Goal: Task Accomplishment & Management: Complete application form

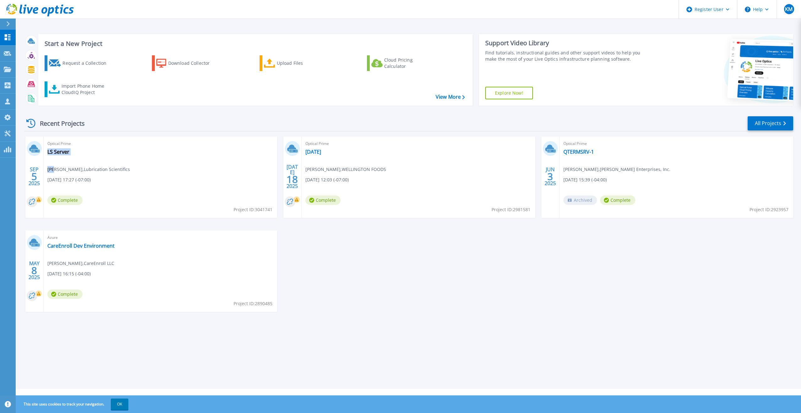
drag, startPoint x: 52, startPoint y: 171, endPoint x: 122, endPoint y: 171, distance: 69.7
click at [122, 171] on div "Optical Prime LS Server [PERSON_NAME] , Lubrication Scientifics [DATE] 17:27 (-…" at bounding box center [161, 176] width 234 height 81
drag, startPoint x: 122, startPoint y: 171, endPoint x: 120, endPoint y: 180, distance: 9.4
click at [120, 180] on div "Optical Prime LS Server [PERSON_NAME] , Lubrication Scientifics [DATE] 17:27 (-…" at bounding box center [161, 176] width 234 height 81
drag, startPoint x: 323, startPoint y: 166, endPoint x: 372, endPoint y: 170, distance: 48.8
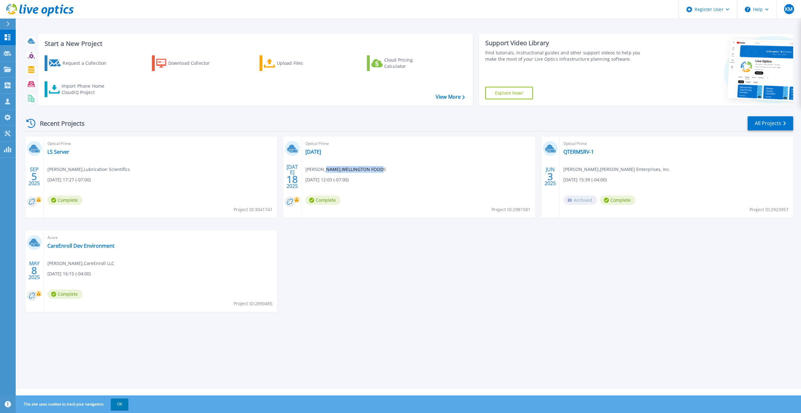
click at [372, 170] on span "Gary Estes , WELLINGTON FOODS" at bounding box center [346, 169] width 81 height 7
drag, startPoint x: 342, startPoint y: 302, endPoint x: 342, endPoint y: 298, distance: 3.5
click at [342, 302] on div "SEP 5 2025 Optical Prime LS Server ivan rubio , Lubrication Scientifics 09/04/2…" at bounding box center [406, 230] width 774 height 188
click at [69, 62] on div "Request a Collection" at bounding box center [87, 63] width 50 height 13
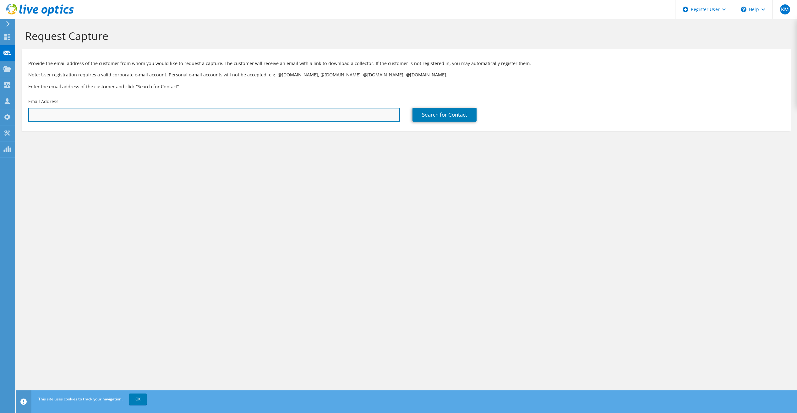
click at [95, 115] on input "text" at bounding box center [214, 115] width 372 height 14
paste input "Rgarcia@kirbymorgan.com"
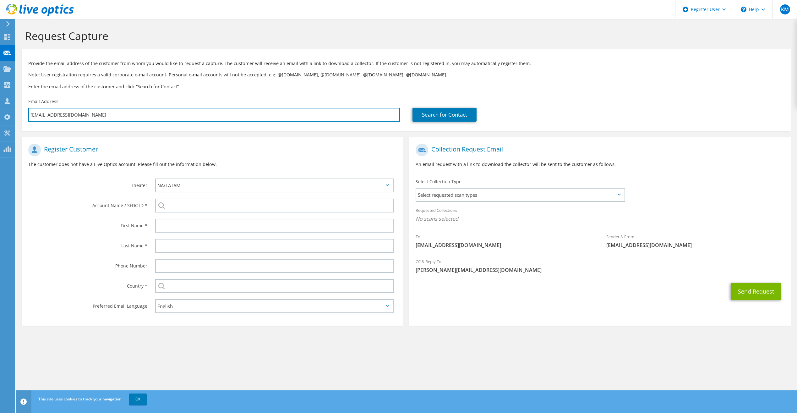
type input "Rgarcia@kirbymorgan.com"
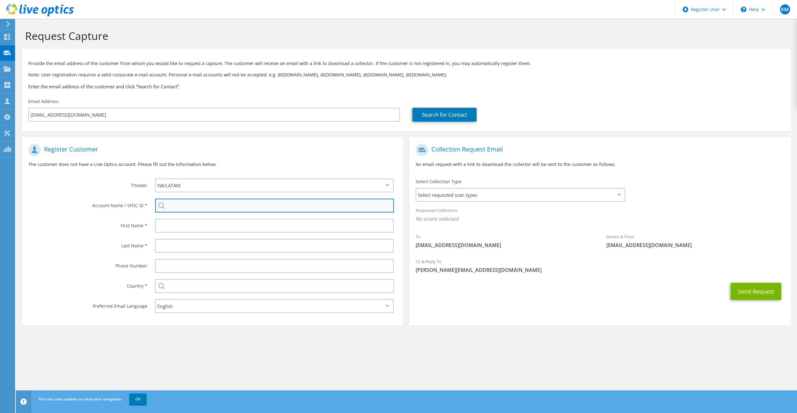
click at [187, 205] on input "search" at bounding box center [274, 205] width 239 height 14
paste input "2434631904"
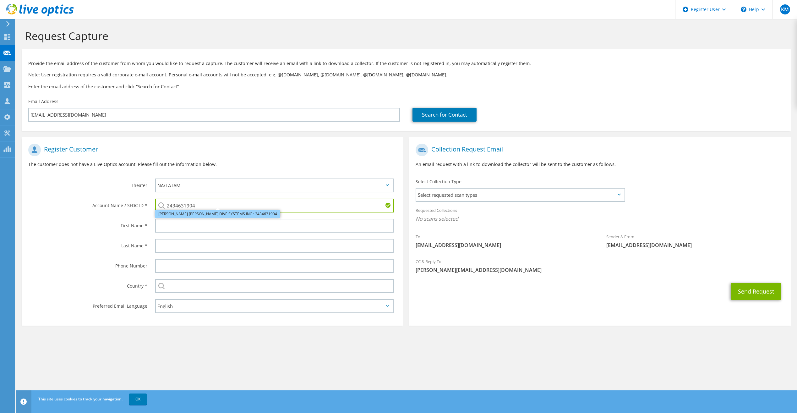
click at [214, 213] on li "KIRBY MORGAN DIVE SYSTEMS INC : 2434631904" at bounding box center [217, 214] width 125 height 8
type input "KIRBY MORGAN DIVE SYSTEMS INC : 2434631904"
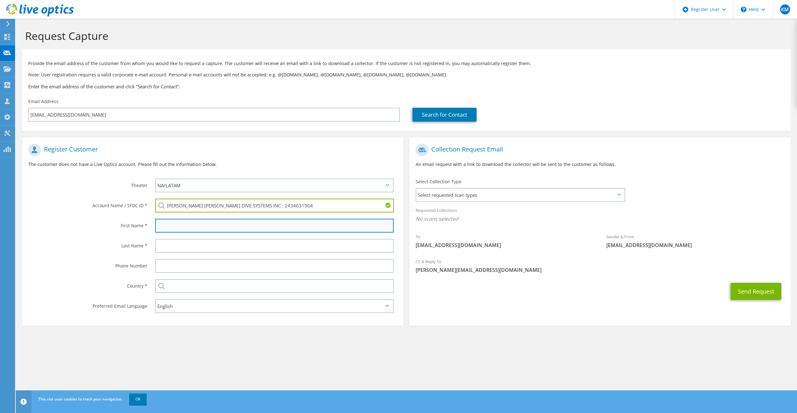
click at [198, 224] on input "text" at bounding box center [274, 226] width 238 height 14
type input "Ralph"
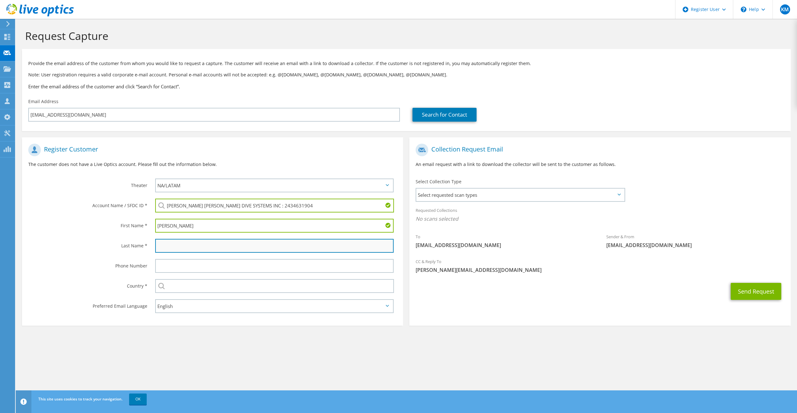
click at [186, 247] on input "text" at bounding box center [274, 246] width 238 height 14
type input "g"
type input "Garcia"
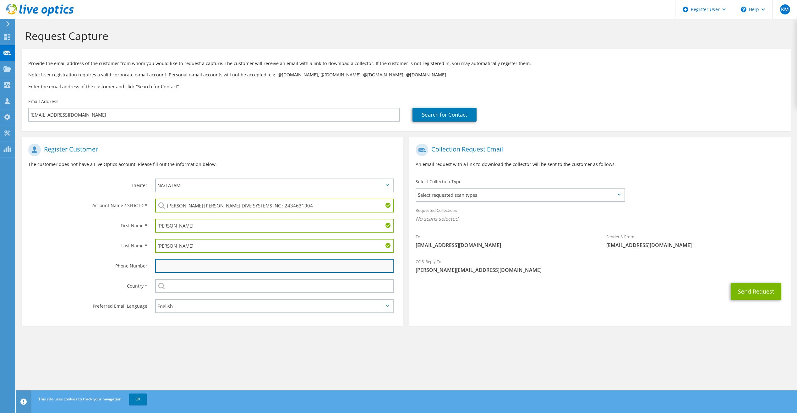
click at [179, 269] on input "text" at bounding box center [274, 266] width 238 height 14
click at [105, 262] on label "Phone Number" at bounding box center [87, 264] width 119 height 10
click at [480, 200] on span "Select requested scan types" at bounding box center [520, 194] width 208 height 13
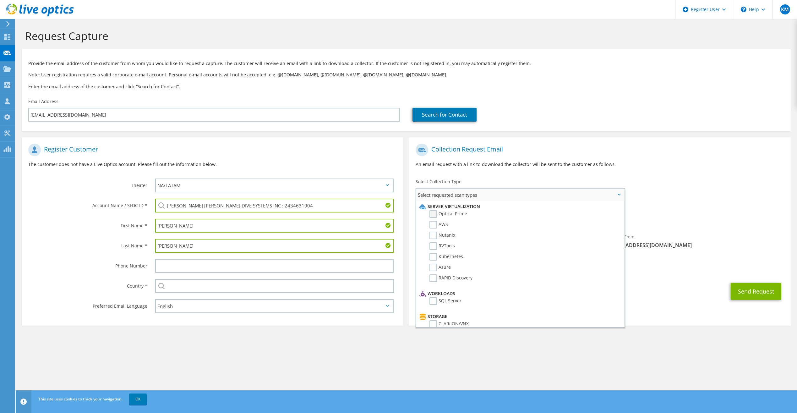
click at [460, 212] on label "Optical Prime" at bounding box center [448, 214] width 38 height 8
click at [0, 0] on input "Optical Prime" at bounding box center [0, 0] width 0 height 0
click at [750, 332] on section "Request Capture Provide the email address of the customer from whom you would l…" at bounding box center [406, 188] width 781 height 338
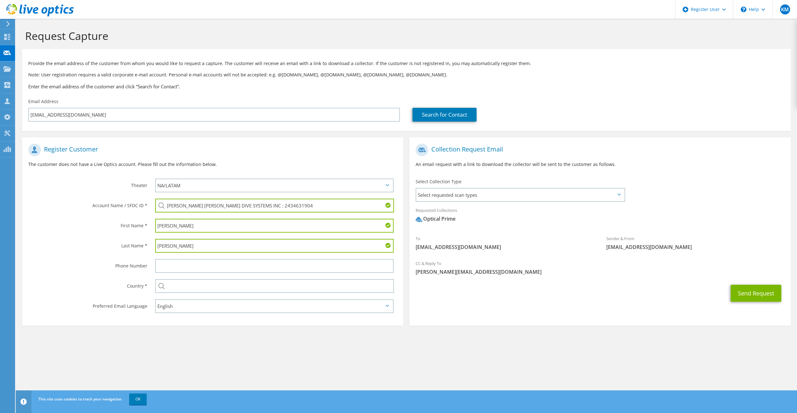
click at [752, 303] on div "Send Request" at bounding box center [599, 292] width 381 height 23
click at [751, 295] on button "Send Request" at bounding box center [755, 293] width 51 height 17
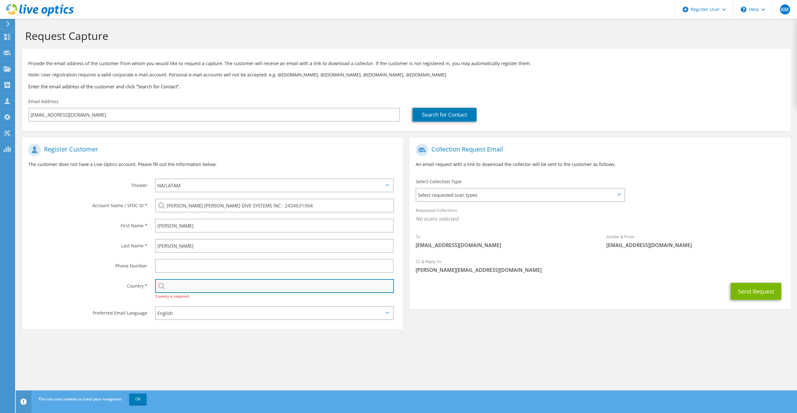
click at [182, 284] on input "text" at bounding box center [274, 286] width 239 height 14
type input "United States"
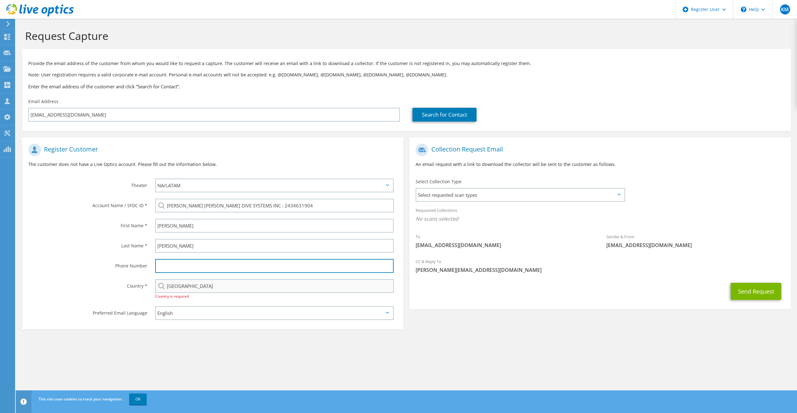
type input "7024481543"
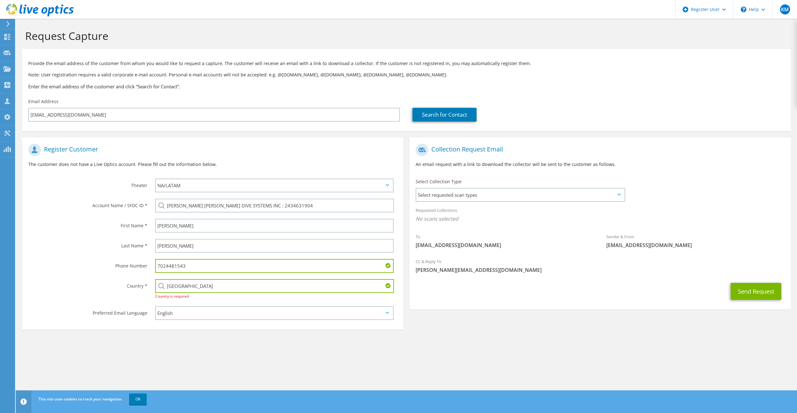
drag, startPoint x: 199, startPoint y: 264, endPoint x: 139, endPoint y: 261, distance: 60.1
click at [139, 261] on div "Phone Number 7024481543" at bounding box center [212, 266] width 381 height 20
click at [494, 334] on section "Request Capture Provide the email address of the customer from whom you would l…" at bounding box center [406, 191] width 781 height 345
click at [571, 196] on span "Select requested scan types" at bounding box center [520, 194] width 208 height 13
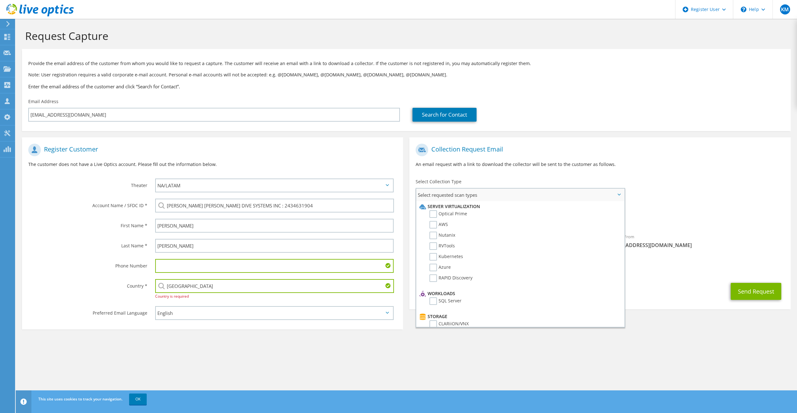
click at [476, 210] on li "Server Virtualization" at bounding box center [519, 207] width 203 height 8
click at [454, 211] on label "Optical Prime" at bounding box center [448, 214] width 38 height 8
click at [0, 0] on input "Optical Prime" at bounding box center [0, 0] width 0 height 0
click at [663, 353] on section "Request Capture Provide the email address of the customer from whom you would l…" at bounding box center [406, 191] width 781 height 345
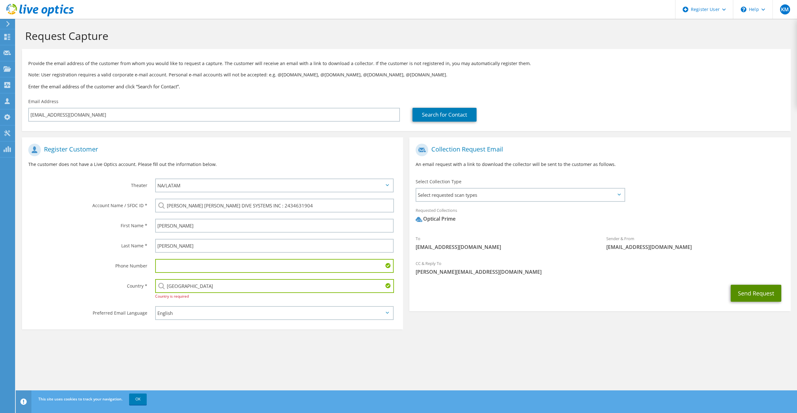
click at [758, 290] on button "Send Request" at bounding box center [755, 293] width 51 height 17
